Goal: Communication & Community: Participate in discussion

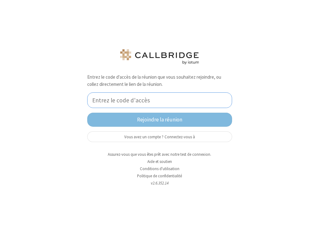
paste input "12846365"
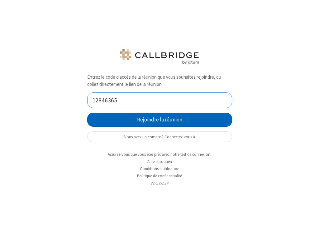
type input "12846365"
click at [149, 119] on button "Rejoindre la réunion" at bounding box center [159, 120] width 145 height 14
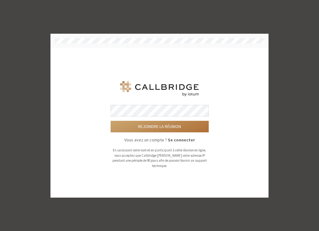
click at [165, 128] on button "Rejoindre la réunion" at bounding box center [160, 127] width 98 height 12
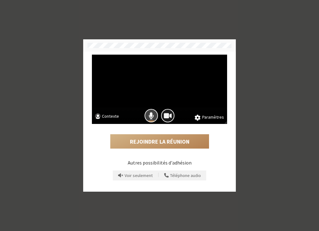
click at [152, 117] on span "Le micro est allumé" at bounding box center [151, 115] width 5 height 8
click at [169, 117] on span "La caméra est allumée" at bounding box center [168, 115] width 8 height 8
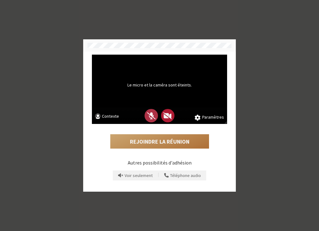
click at [160, 140] on button "Rejoindre la réunion" at bounding box center [159, 141] width 99 height 14
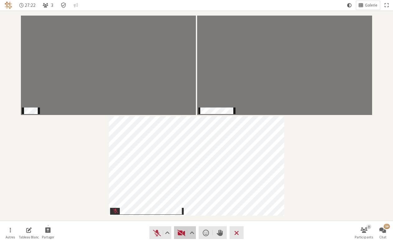
click at [184, 231] on span "Démarrer la vidéo (⌘+Shift+V)" at bounding box center [181, 233] width 9 height 9
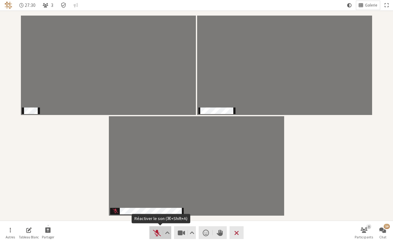
click at [157, 231] on span "Réactiver le son (⌘+Shift+A)" at bounding box center [157, 233] width 9 height 9
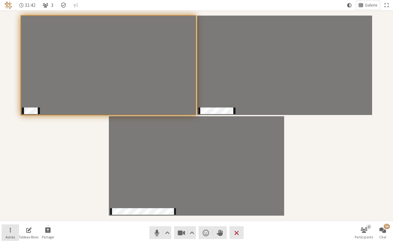
click at [12, 230] on button "Autres" at bounding box center [10, 233] width 17 height 17
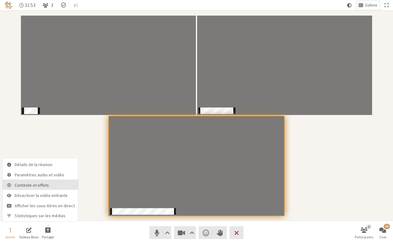
click at [41, 183] on span "Contexte et effets" at bounding box center [45, 185] width 60 height 5
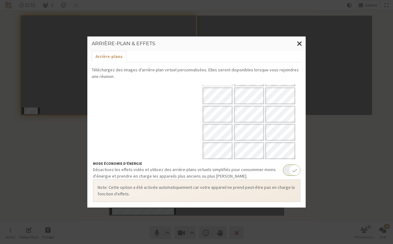
scroll to position [87, 0]
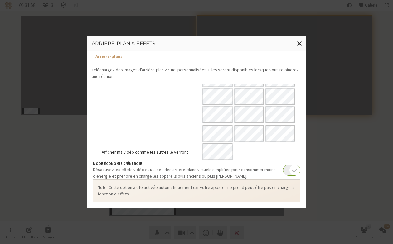
click at [298, 45] on span "Fermer la modalité" at bounding box center [299, 44] width 5 height 8
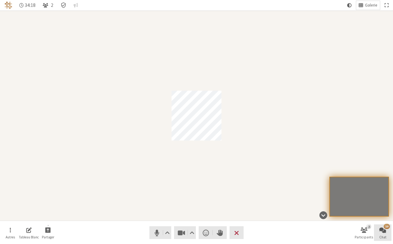
click at [319, 231] on span "Chat ouvert" at bounding box center [382, 230] width 7 height 7
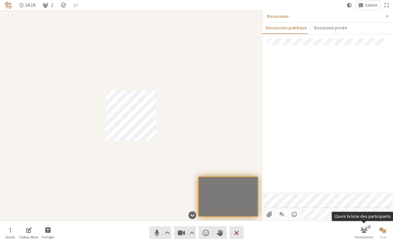
scroll to position [27, 0]
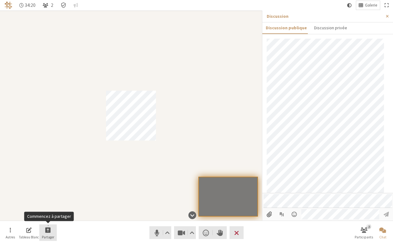
click at [51, 230] on span "Commencez à partager" at bounding box center [48, 230] width 6 height 7
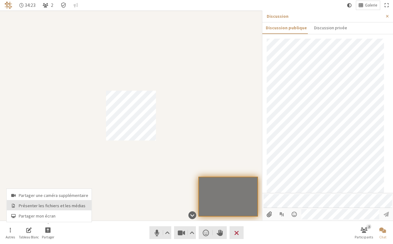
click at [56, 208] on span "Présenter les fichiers et les médias" at bounding box center [54, 206] width 70 height 5
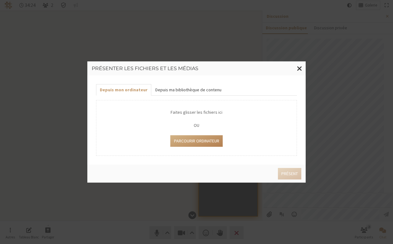
click at [186, 89] on button "Depuis ma bibliothèque de contenu" at bounding box center [188, 90] width 74 height 12
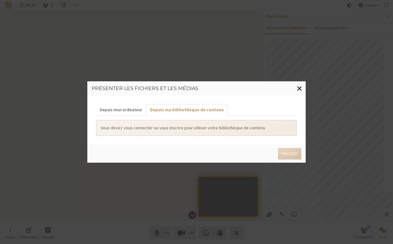
click at [118, 113] on button "Depuis mon ordinateur" at bounding box center [121, 110] width 50 height 12
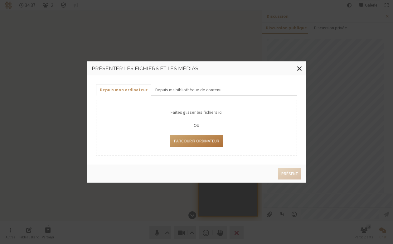
click at [189, 145] on button "Parcourir Ordinateur" at bounding box center [196, 141] width 52 height 12
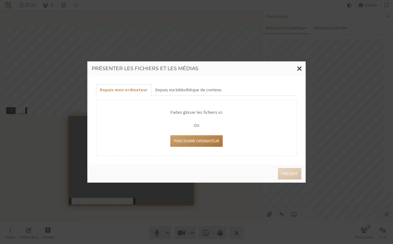
type input "C:\fakepath\AcrobitsDemo2024JAN14.mp4"
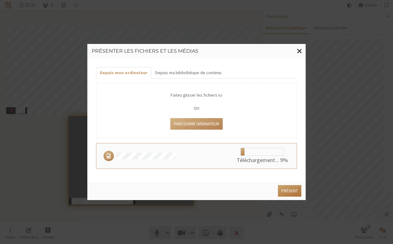
click at [286, 190] on button "Présent" at bounding box center [289, 191] width 23 height 12
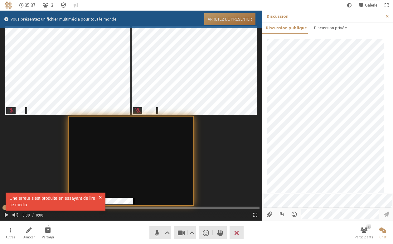
click at [237, 19] on button "Arrêtez de présenter" at bounding box center [229, 19] width 51 height 12
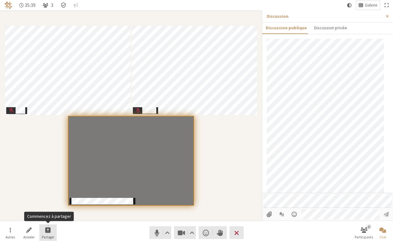
click at [43, 231] on button "Partager" at bounding box center [47, 233] width 17 height 17
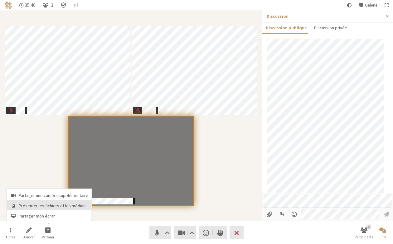
click at [44, 208] on span "Présenter les fichiers et les médias" at bounding box center [54, 206] width 70 height 5
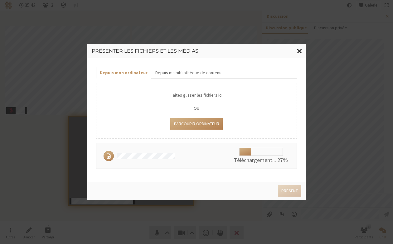
click at [302, 52] on span "Fermer la modalité" at bounding box center [299, 51] width 5 height 8
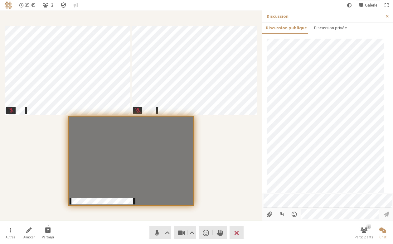
click at [61, 6] on icon "Détails de la réunion Chiffrement activé" at bounding box center [64, 5] width 6 height 6
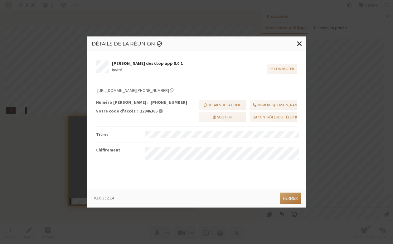
click at [292, 198] on button "Fermer" at bounding box center [291, 199] width 22 height 12
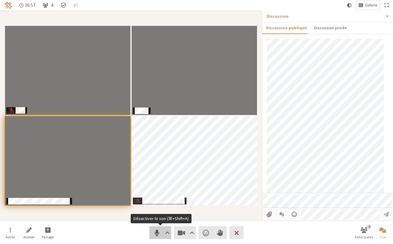
click at [158, 231] on span "Désactiver le son (⌘+Shift+A)" at bounding box center [157, 233] width 9 height 9
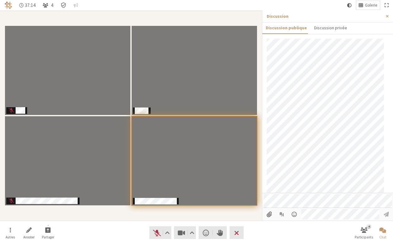
click at [124, 226] on nav "Autres Annoter Partager Audio Vidéo Envoyer une réaction Lever la main Quitter …" at bounding box center [197, 232] width 390 height 23
click at [295, 213] on span "Ouvrir" at bounding box center [294, 215] width 7 height 6
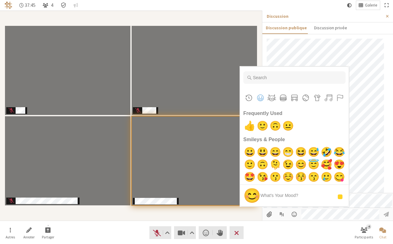
click at [314, 228] on nav "Autres Annoter Partager Audio Vidéo Envoyer une réaction Lever la main Quitter …" at bounding box center [197, 232] width 390 height 23
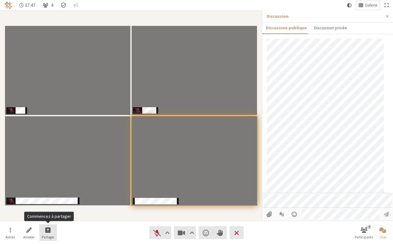
click at [50, 231] on span "Commencez à partager" at bounding box center [48, 230] width 6 height 7
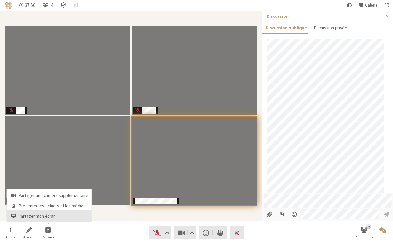
click at [47, 218] on span "Partager mon écran" at bounding box center [54, 216] width 70 height 5
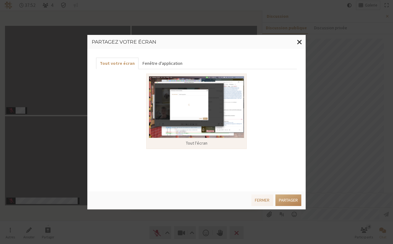
click at [166, 64] on button "Fenêtre d'application" at bounding box center [162, 64] width 47 height 12
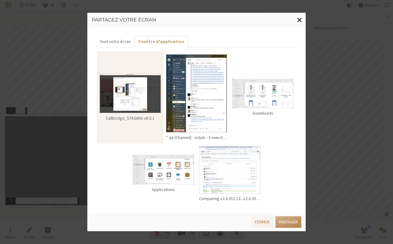
click at [239, 162] on img at bounding box center [229, 169] width 61 height 47
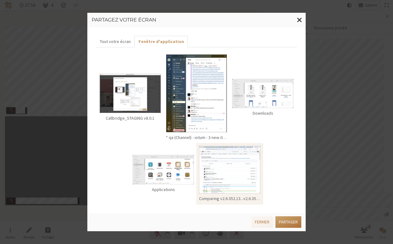
click at [289, 221] on button "Partager" at bounding box center [288, 223] width 26 height 12
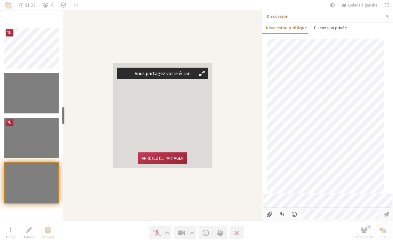
scroll to position [105, 0]
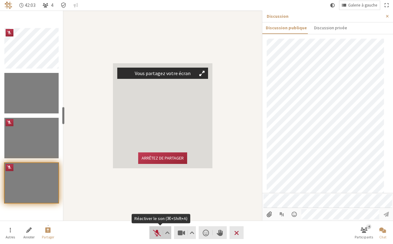
click at [155, 231] on span "Réactiver le son (⌘+Shift+A)" at bounding box center [157, 233] width 9 height 9
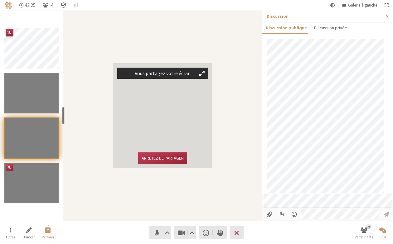
click at [158, 226] on nav "Autres Annoter Partager Audio Vidéo Envoyer une réaction Lever la main Quitter …" at bounding box center [197, 232] width 390 height 23
click at [157, 230] on span "Désactiver le son (⌘+Shift+A)" at bounding box center [157, 233] width 9 height 9
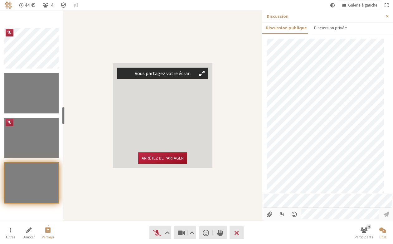
click at [163, 155] on button "Arrêtez de partager" at bounding box center [162, 159] width 49 height 12
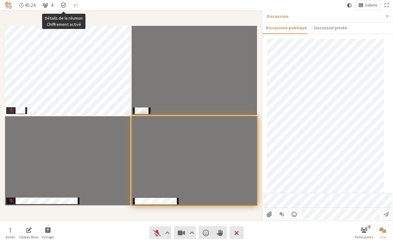
click at [61, 3] on icon "Détails de la réunion Chiffrement activé" at bounding box center [64, 5] width 6 height 6
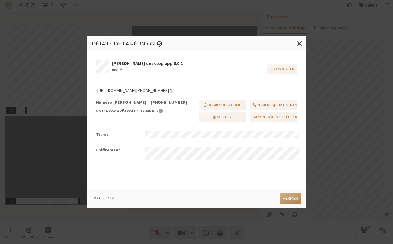
click at [173, 91] on span "Copier le lien de la réunion" at bounding box center [171, 90] width 3 height 5
click at [285, 194] on button "Fermer" at bounding box center [291, 199] width 22 height 12
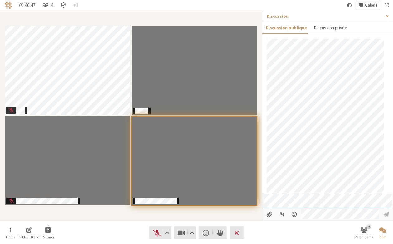
scroll to position [161, 0]
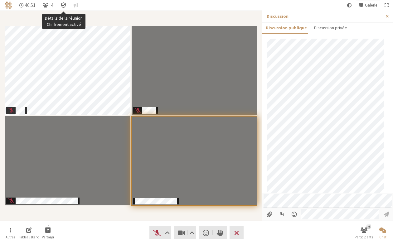
click at [65, 5] on icon "Détails de la réunion Chiffrement activé" at bounding box center [64, 5] width 6 height 6
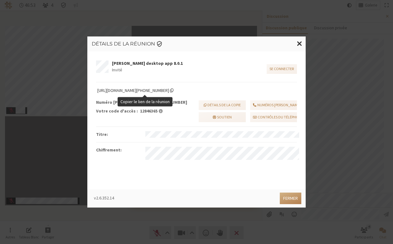
click at [174, 89] on span "https://iotum.callbridge.rocks/conf/call/12846365" at bounding box center [135, 90] width 76 height 7
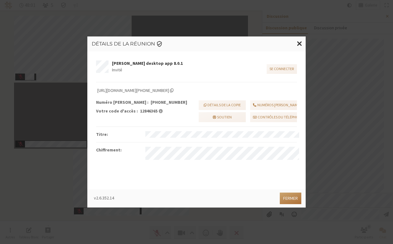
click at [290, 196] on button "Fermer" at bounding box center [291, 199] width 22 height 12
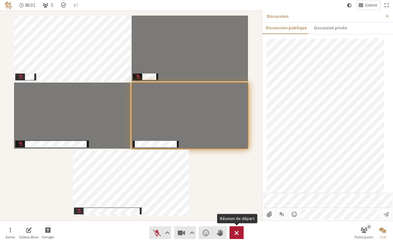
click at [236, 231] on span "Réunion de départ" at bounding box center [236, 233] width 5 height 9
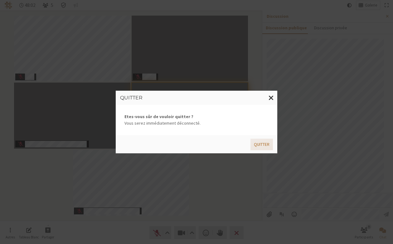
click at [259, 143] on button "Quitter" at bounding box center [262, 145] width 22 height 12
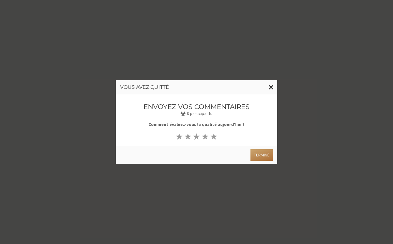
click at [266, 156] on button "Terminé" at bounding box center [262, 155] width 22 height 12
